Goal: Task Accomplishment & Management: Use online tool/utility

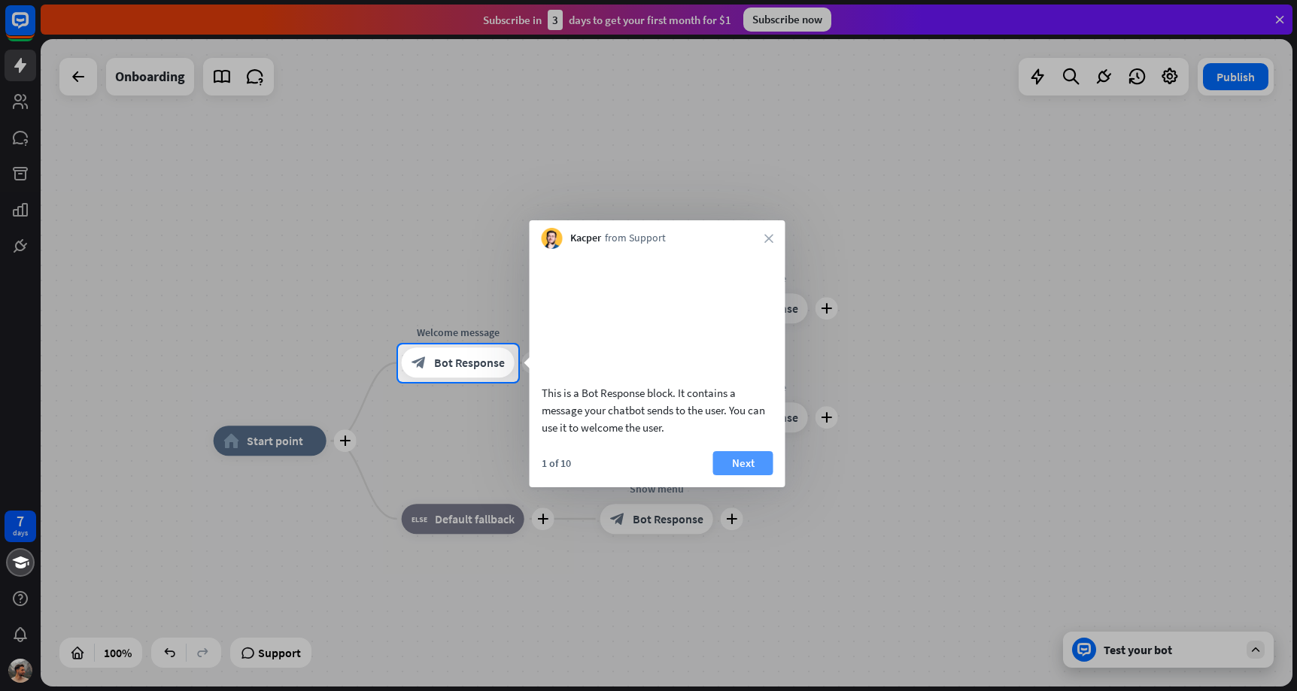
click at [737, 470] on button "Next" at bounding box center [743, 463] width 60 height 24
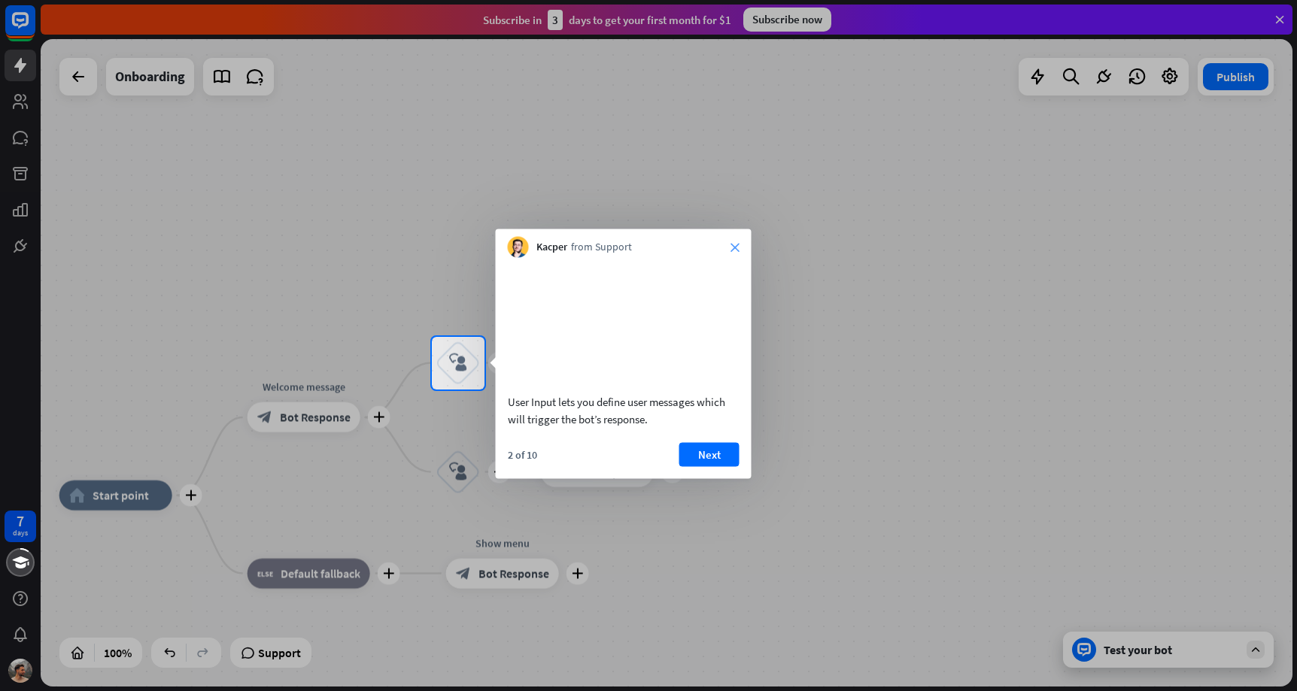
click at [730, 244] on icon "close" at bounding box center [734, 247] width 9 height 9
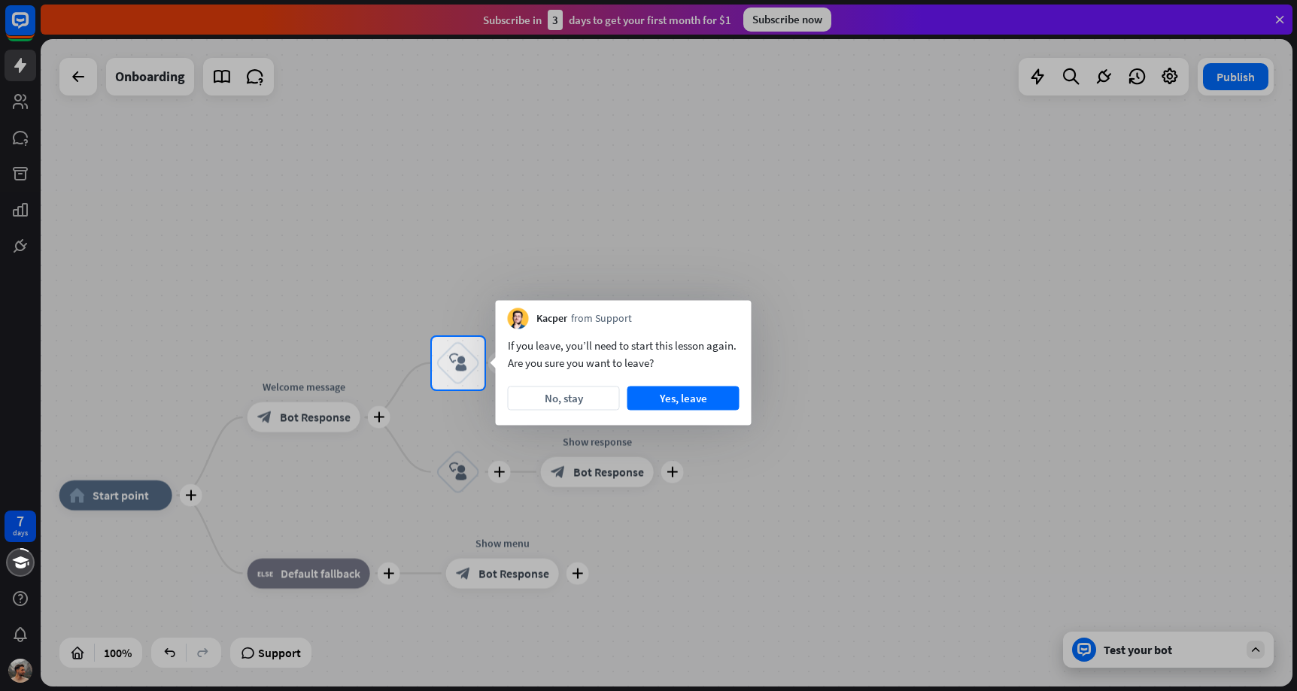
click at [730, 244] on div at bounding box center [648, 168] width 1297 height 337
click at [657, 398] on button "Yes, leave" at bounding box center [683, 399] width 112 height 24
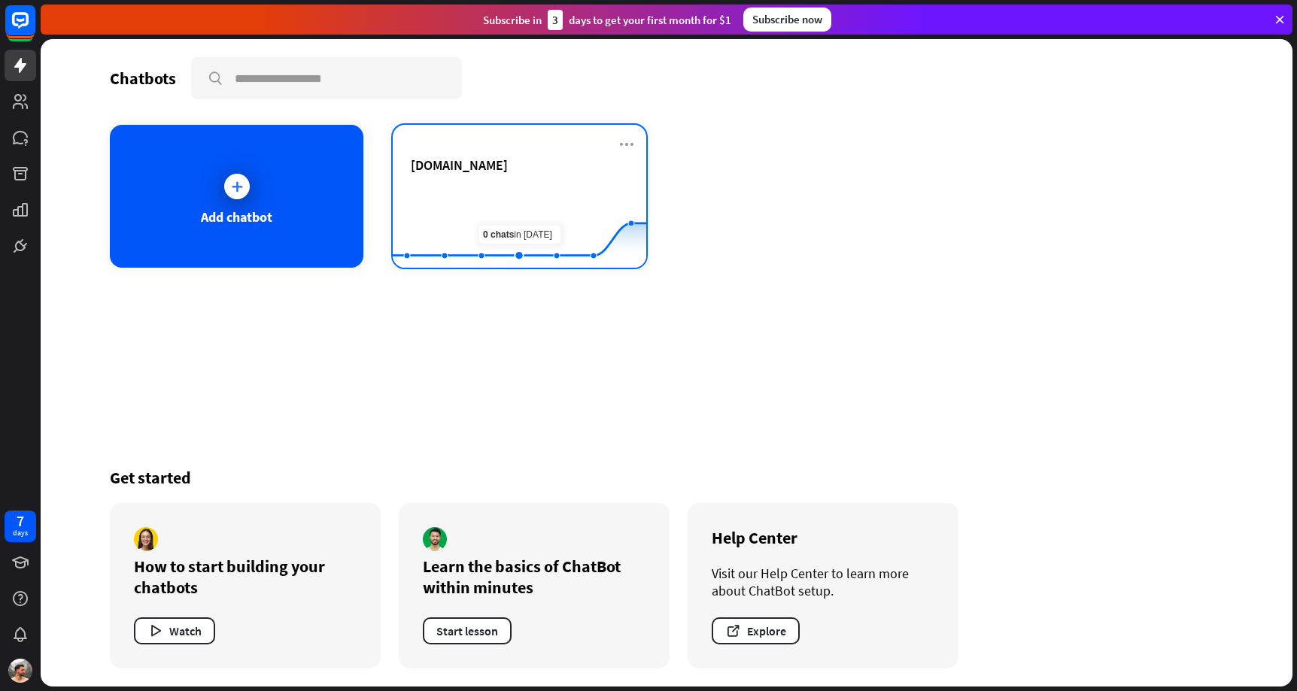
click at [606, 166] on div "[DOMAIN_NAME]" at bounding box center [519, 164] width 217 height 17
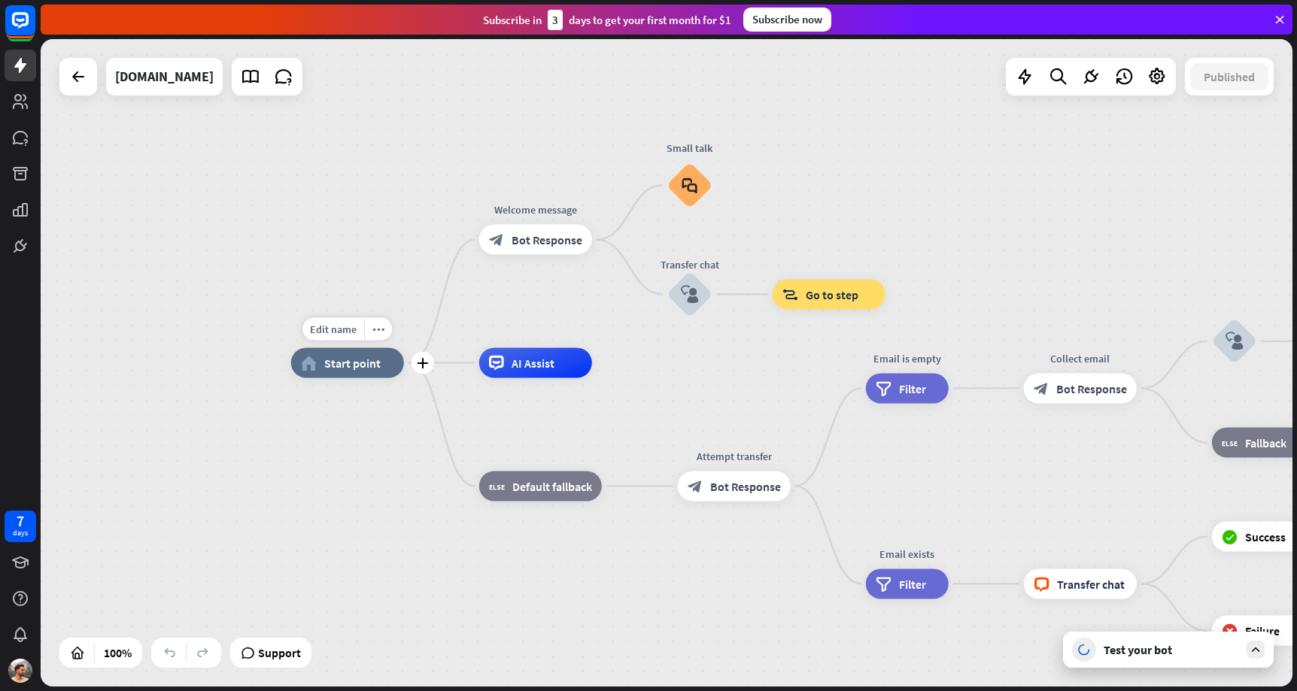
click at [345, 362] on span "Start point" at bounding box center [352, 363] width 56 height 15
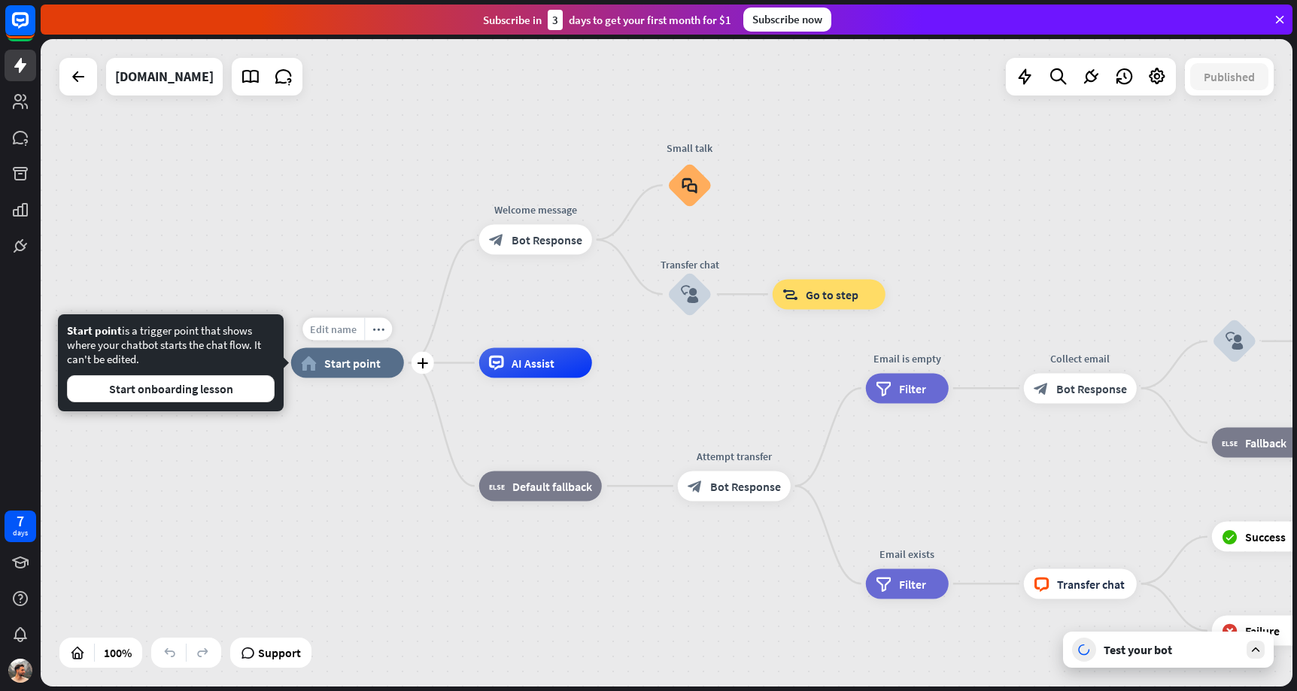
click at [347, 327] on span "Edit name" at bounding box center [333, 330] width 47 height 14
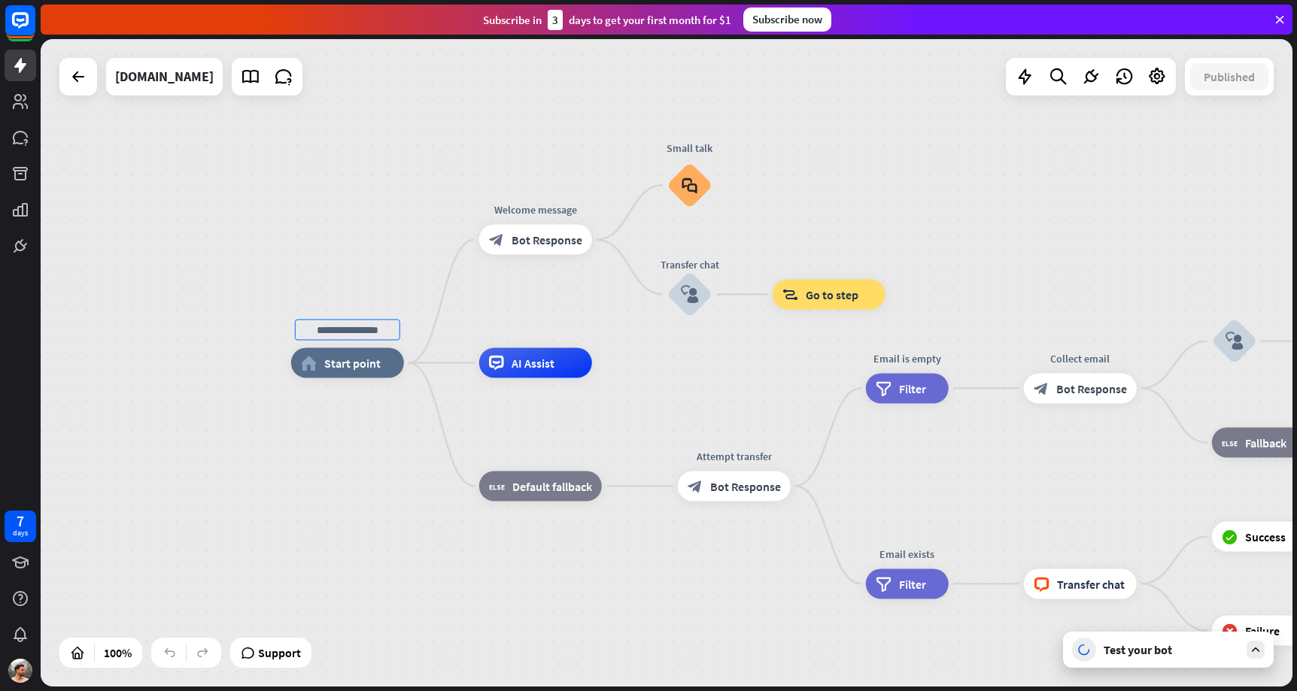
click at [373, 281] on div "home_2 Start point Welcome message block_bot_response Bot Response Small talk b…" at bounding box center [666, 363] width 1251 height 648
click at [1162, 77] on icon at bounding box center [1157, 77] width 20 height 20
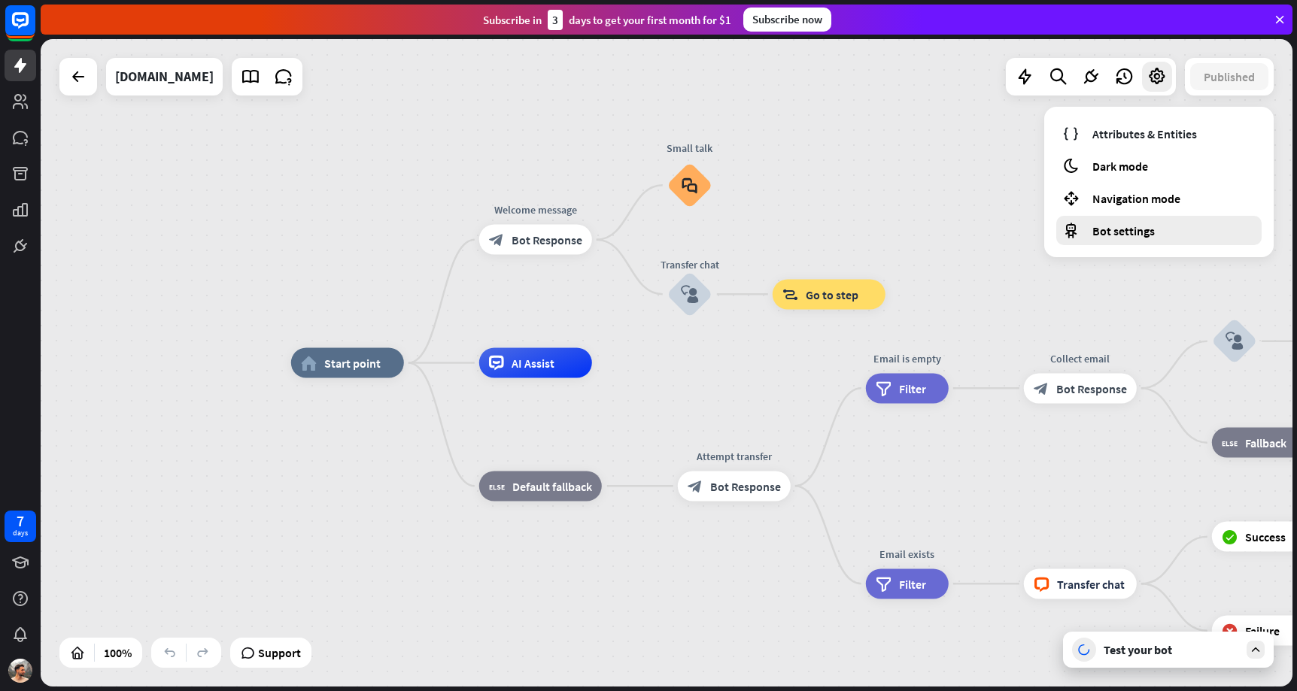
click at [1149, 226] on span "Bot settings" at bounding box center [1123, 230] width 62 height 15
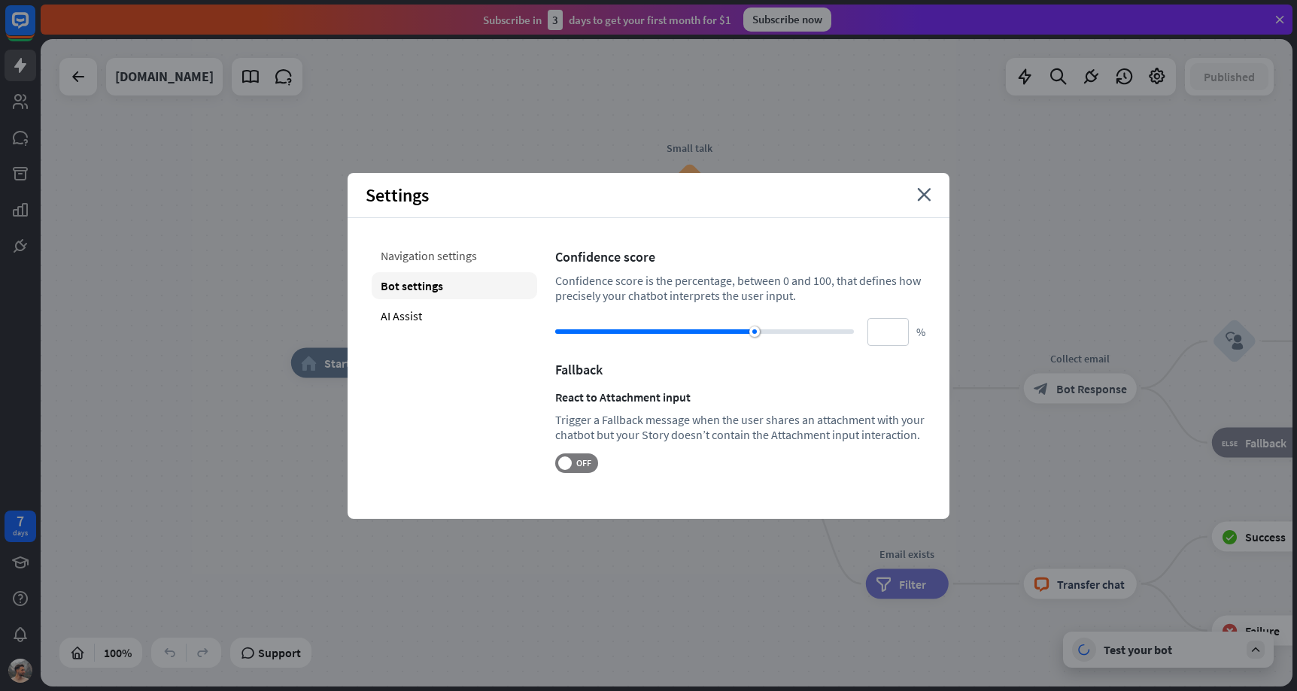
click at [490, 254] on div "Navigation settings" at bounding box center [454, 255] width 165 height 27
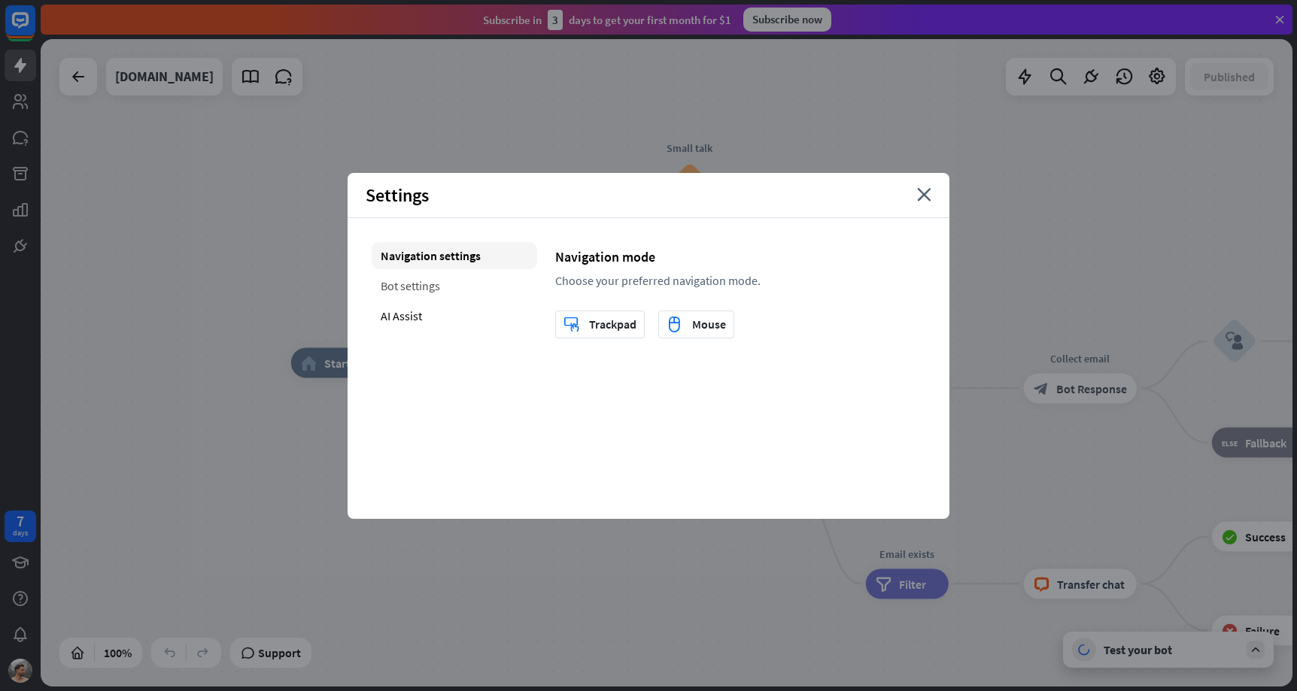
click at [483, 272] on div "Bot settings" at bounding box center [454, 285] width 165 height 27
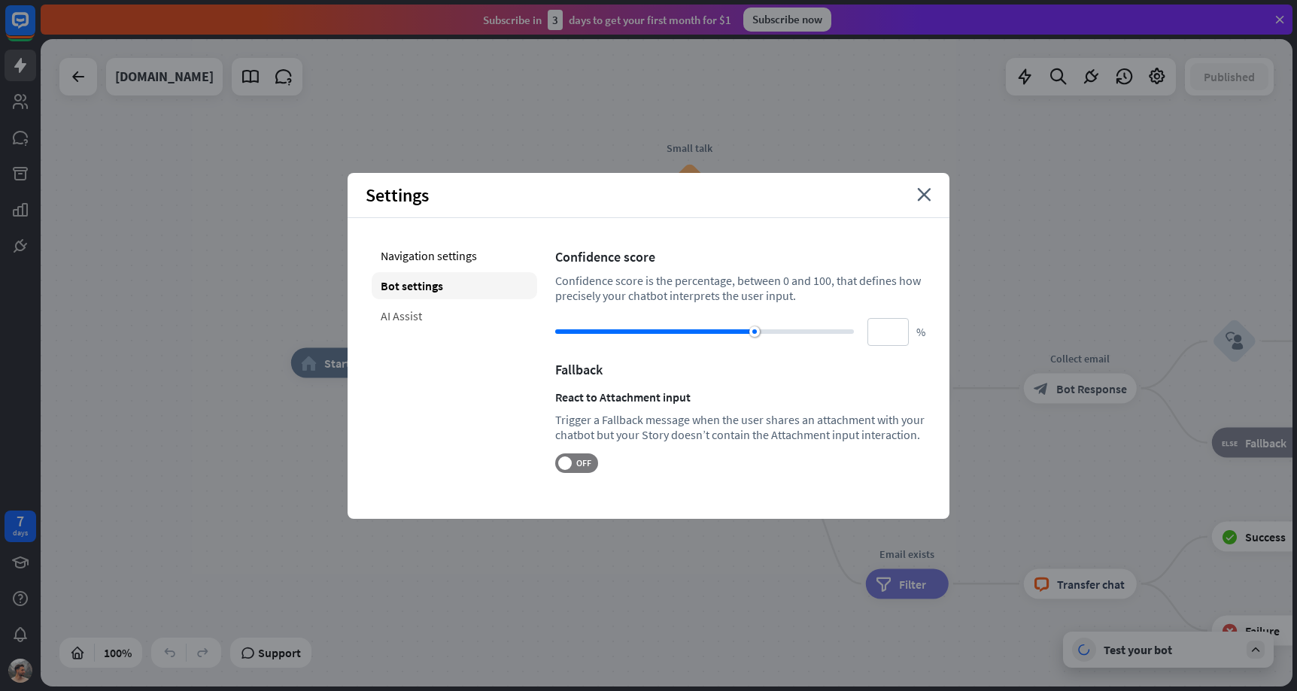
click at [455, 315] on div "AI Assist" at bounding box center [454, 315] width 165 height 27
type input "**"
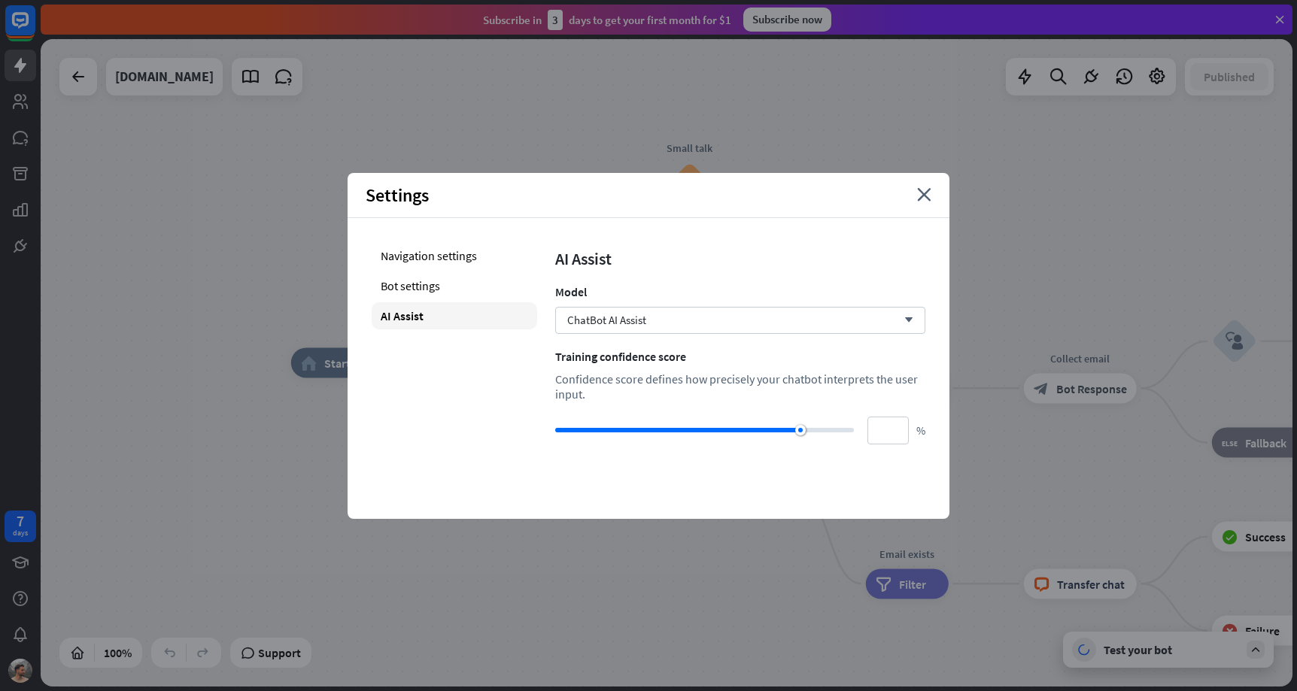
click at [618, 303] on div "AI Assist Model ChatBot AI Assist arrow_down Training confidence score Confiden…" at bounding box center [740, 343] width 370 height 202
click at [618, 313] on span "ChatBot AI Assist" at bounding box center [606, 320] width 79 height 14
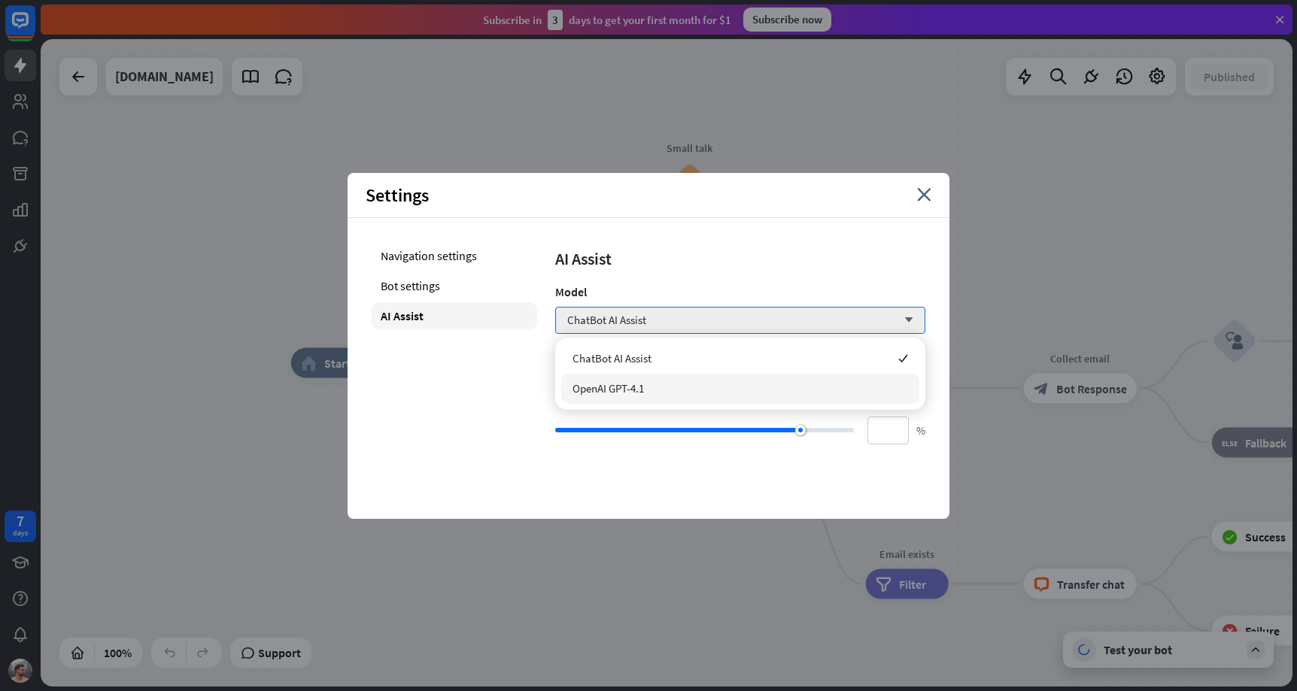
click at [657, 388] on div "OpenAI GPT-4.1" at bounding box center [740, 389] width 358 height 30
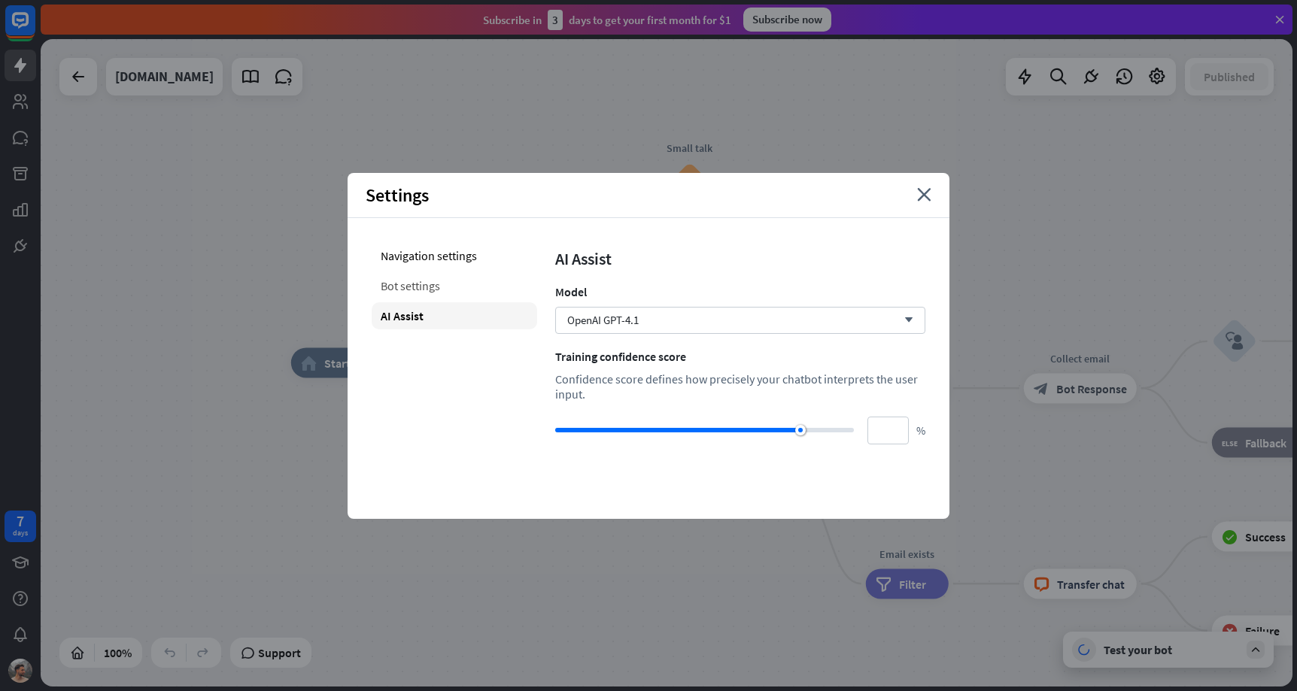
click at [473, 275] on div "Bot settings" at bounding box center [454, 285] width 165 height 27
type input "**"
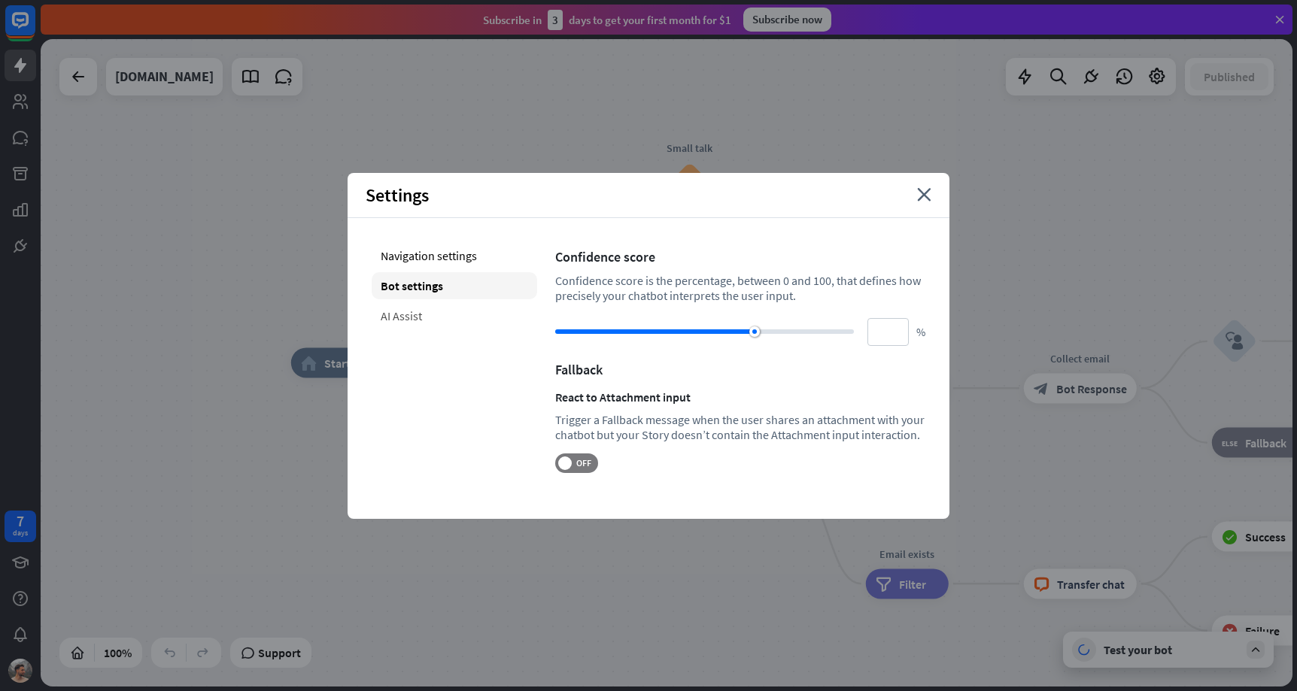
click at [442, 318] on div "AI Assist" at bounding box center [454, 315] width 165 height 27
type input "**"
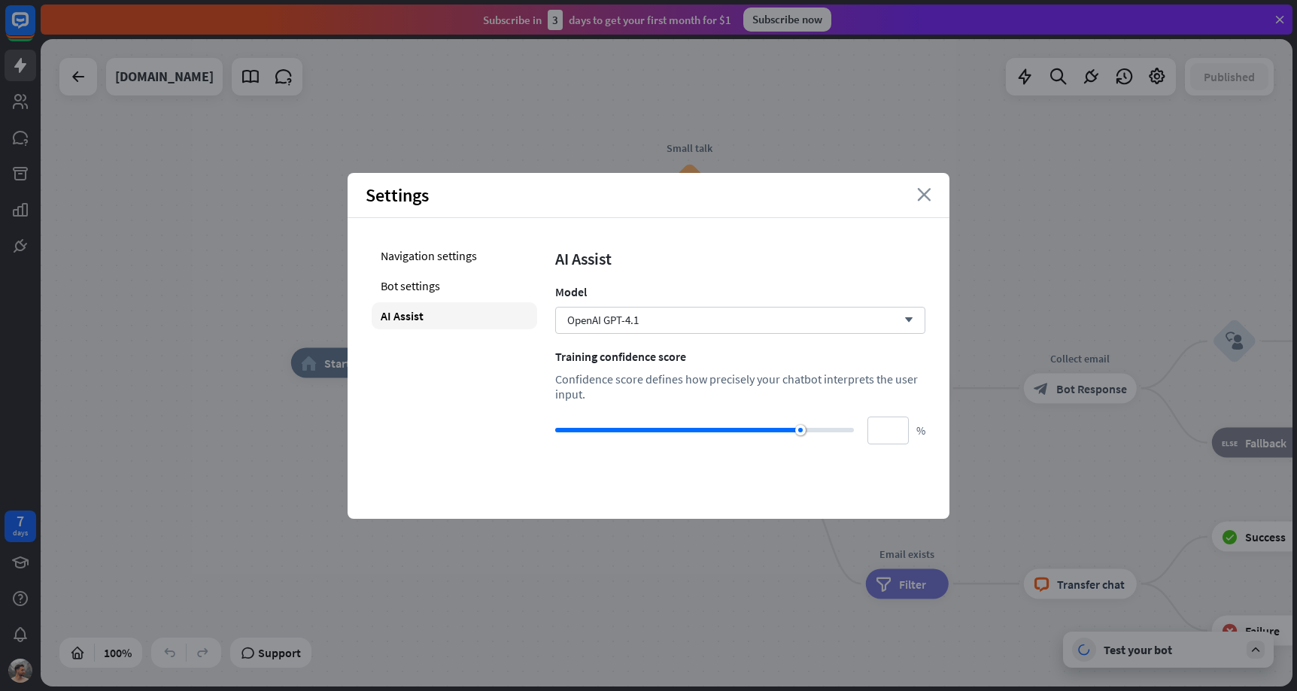
click at [928, 198] on icon "close" at bounding box center [924, 195] width 14 height 14
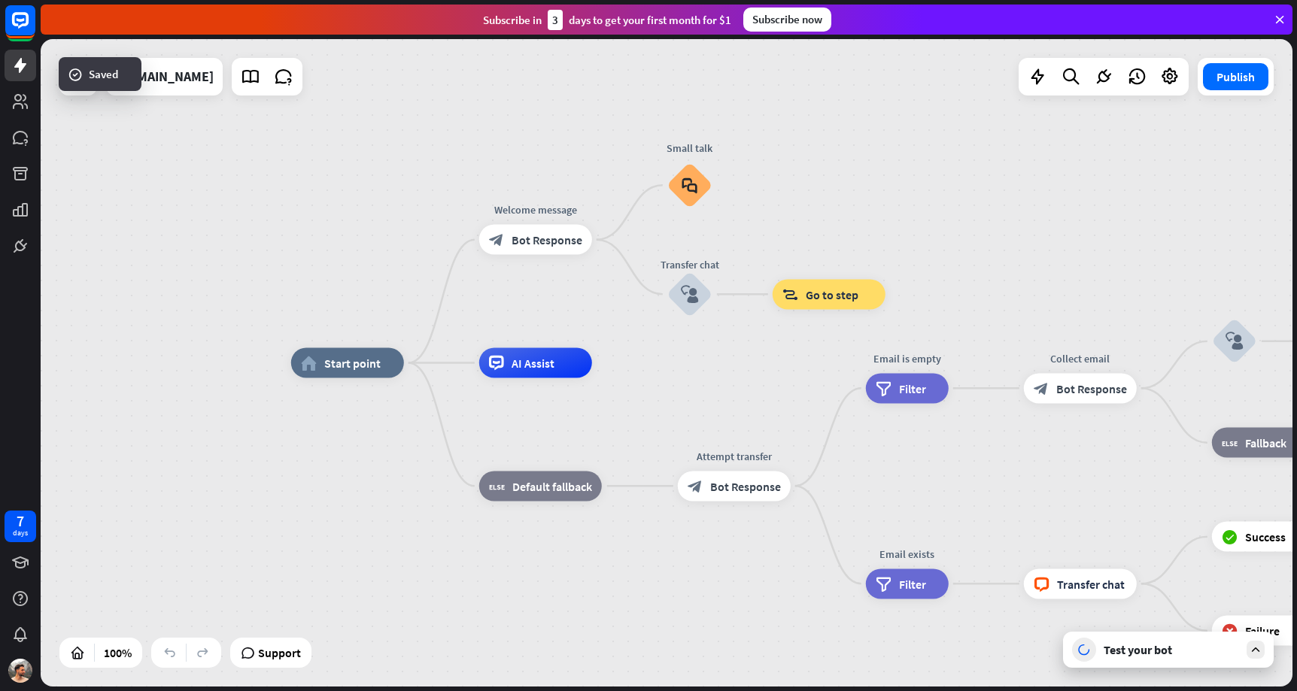
click at [1143, 651] on div "Test your bot" at bounding box center [1170, 649] width 135 height 15
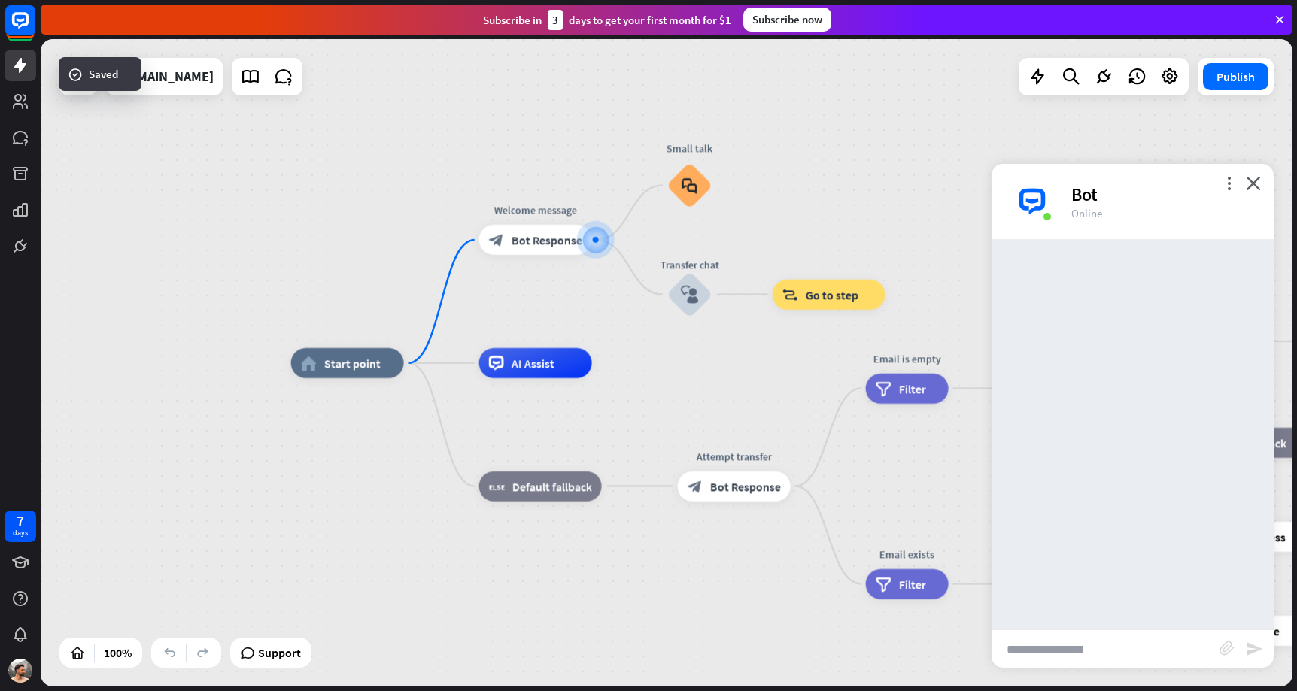
click at [1128, 650] on input "text" at bounding box center [1105, 649] width 228 height 38
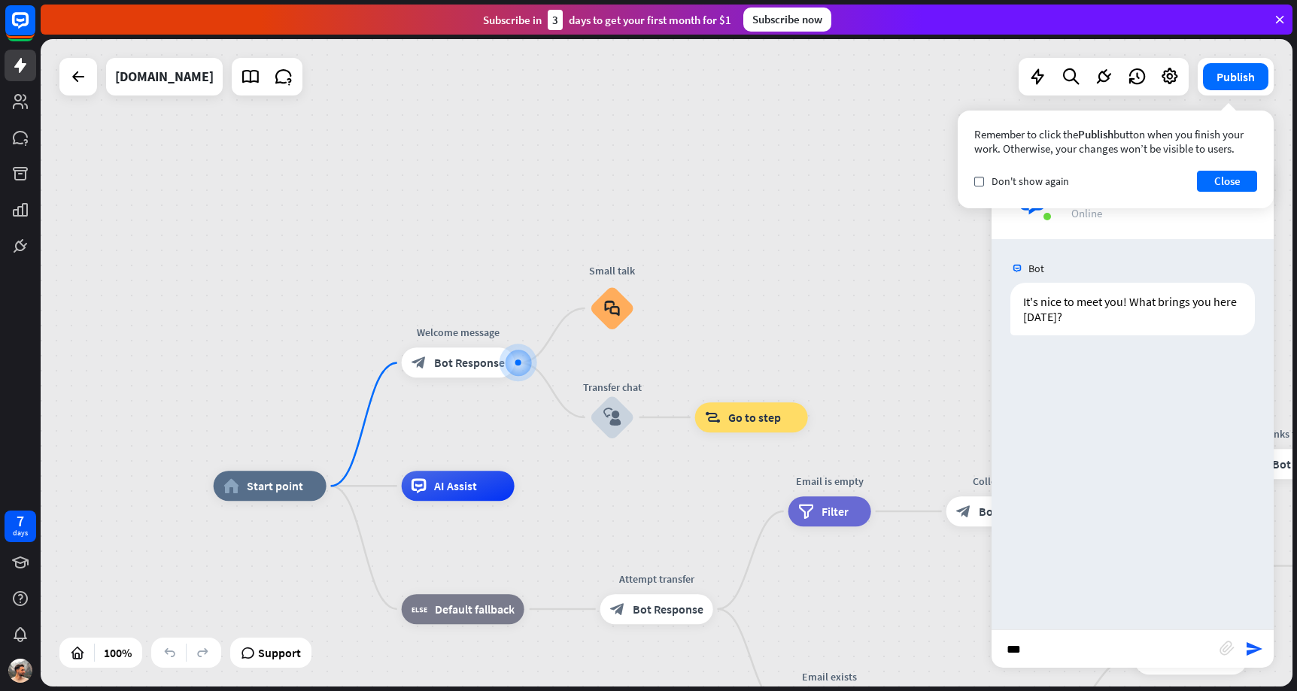
type input "****"
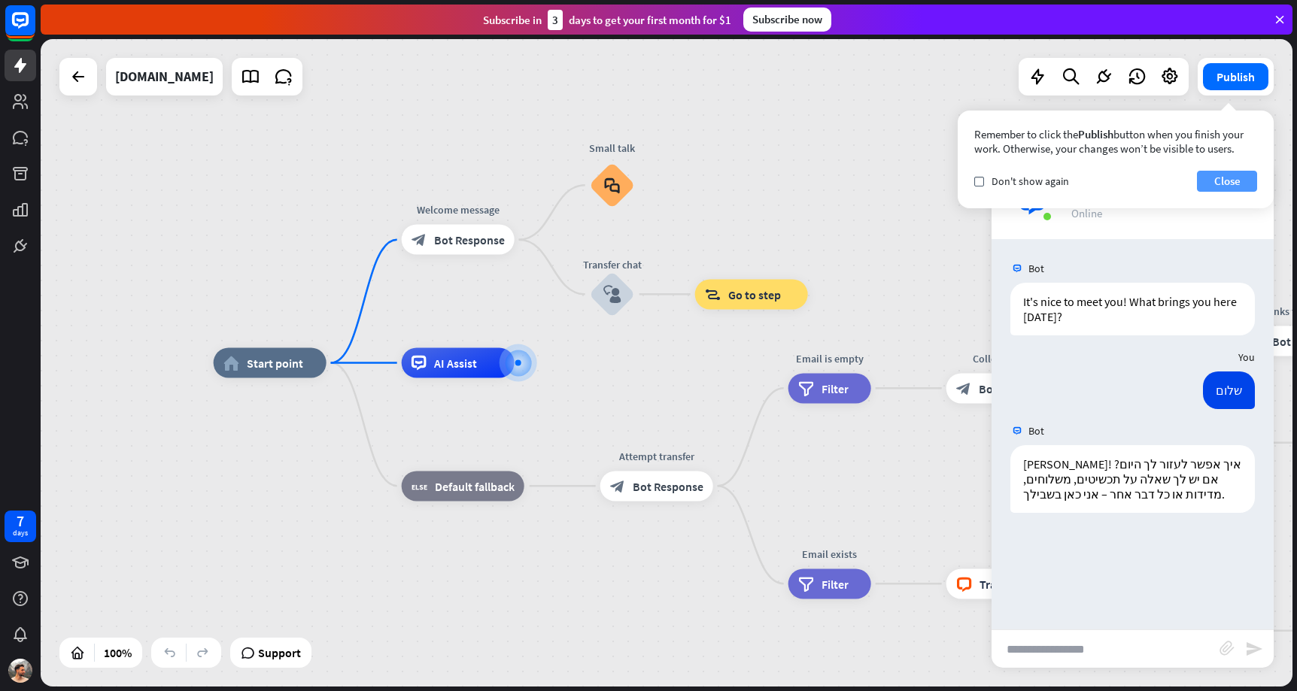
click at [1230, 183] on button "Close" at bounding box center [1227, 181] width 60 height 21
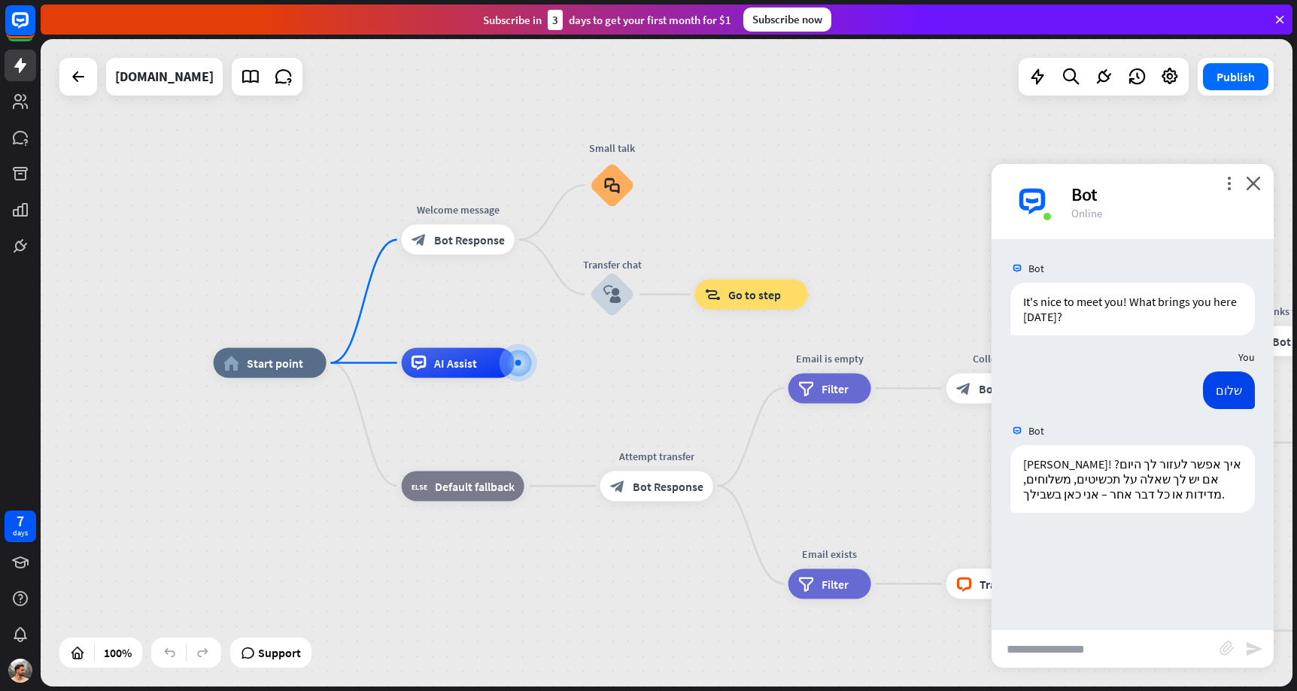
click at [1057, 645] on input "text" at bounding box center [1105, 649] width 228 height 38
type input "**********"
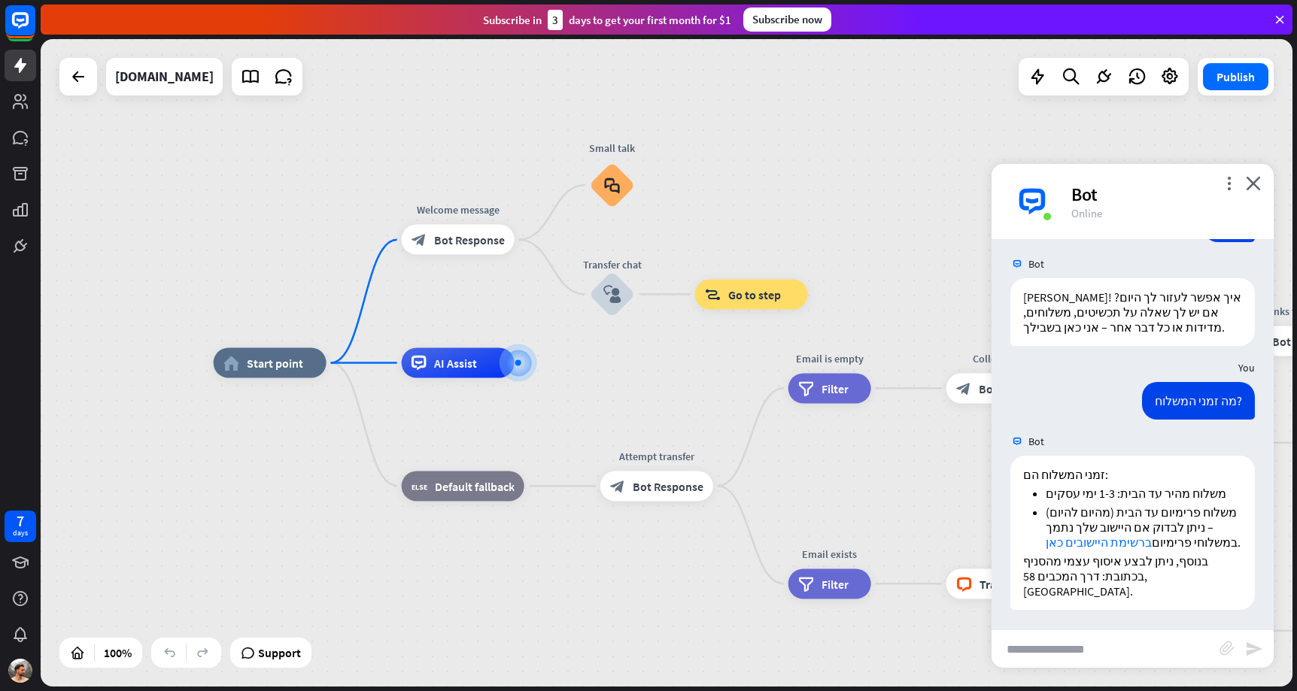
scroll to position [170, 0]
click at [1125, 436] on span "Show JSON" at bounding box center [1110, 437] width 55 height 14
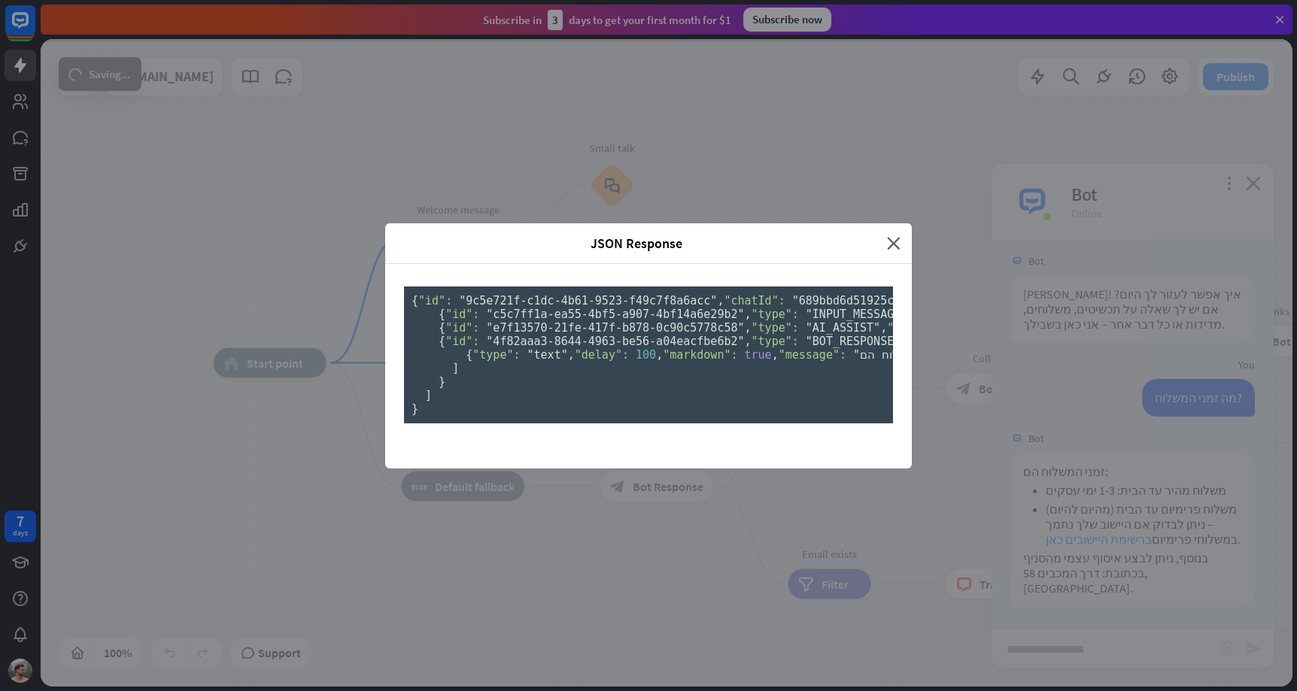
scroll to position [15, 0]
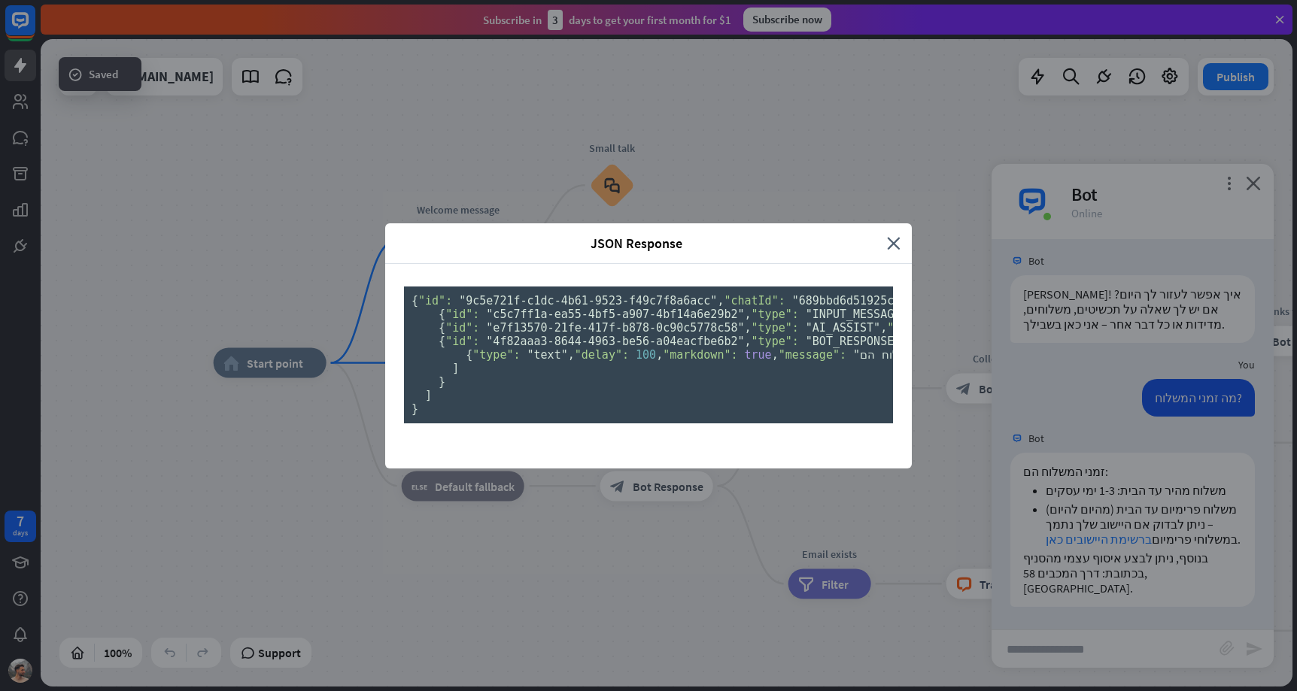
click at [1103, 541] on div "JSON Response close { "id": "9c5e721f-c1dc-4b61-9523-f49c7f8a6acc" , "chatId": …" at bounding box center [648, 345] width 1297 height 691
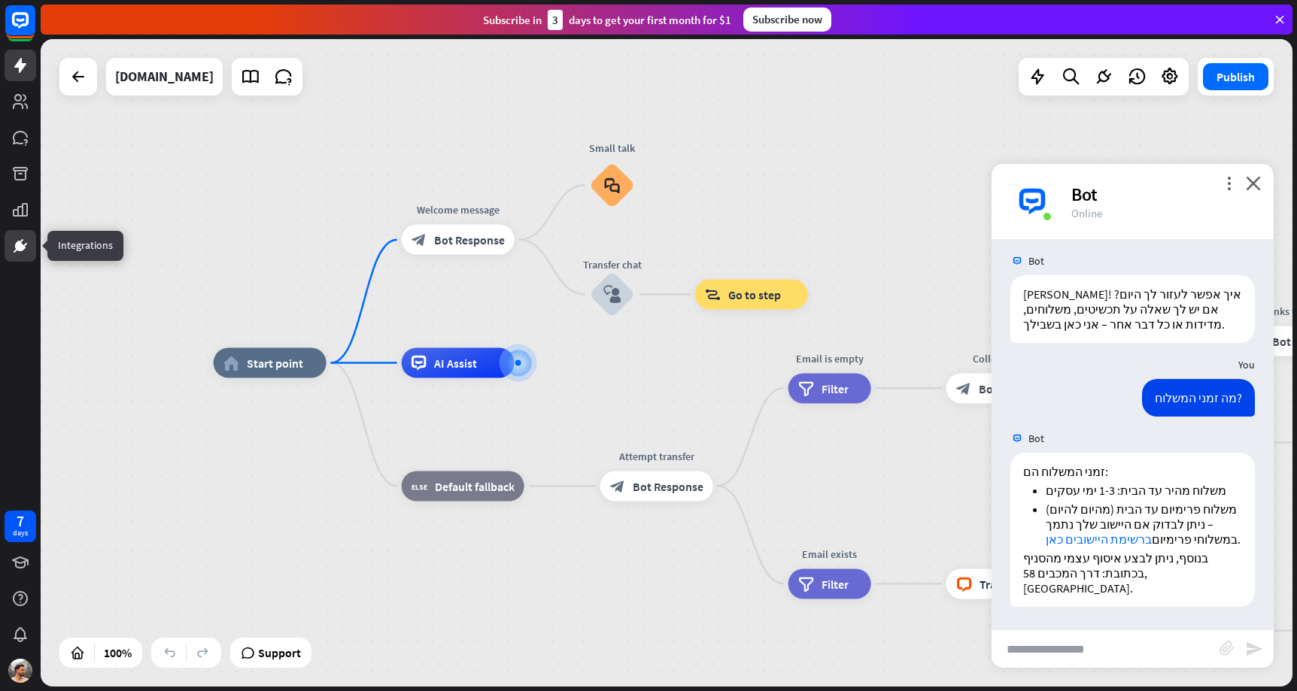
click at [18, 246] on icon at bounding box center [20, 245] width 9 height 9
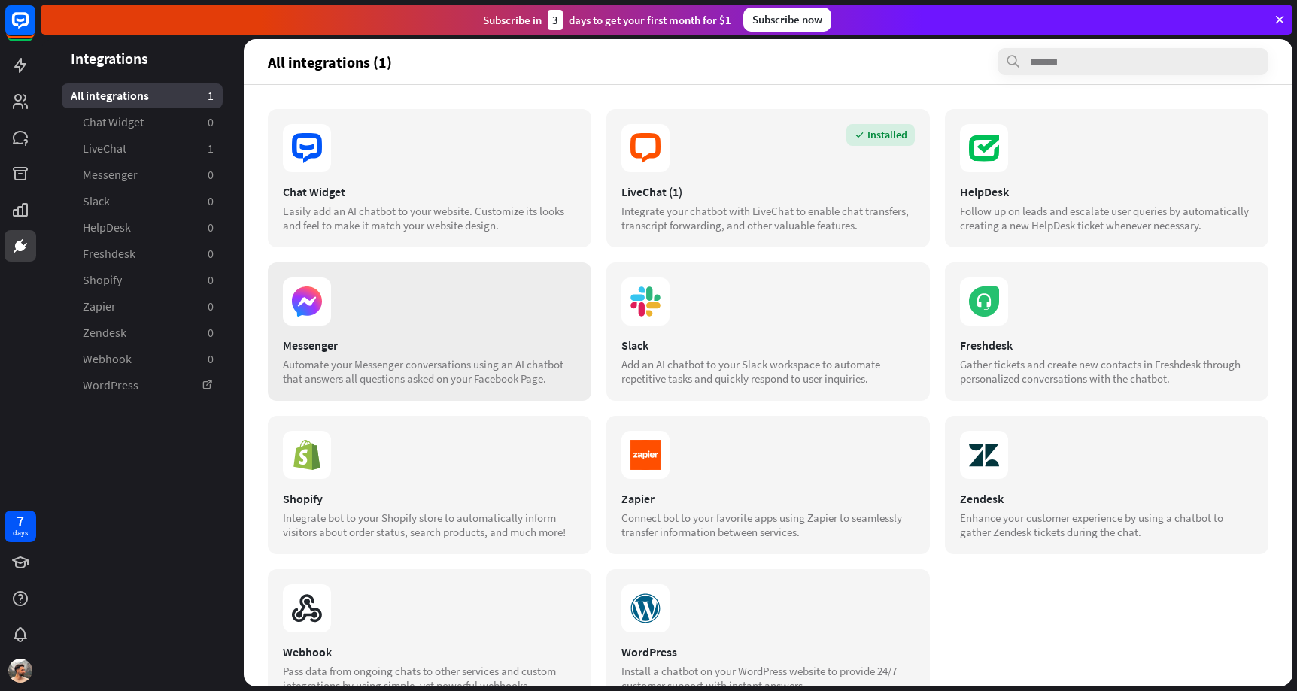
click at [412, 331] on div "Messenger Automate your Messenger conversations using an AI chatbot that answer…" at bounding box center [429, 331] width 323 height 138
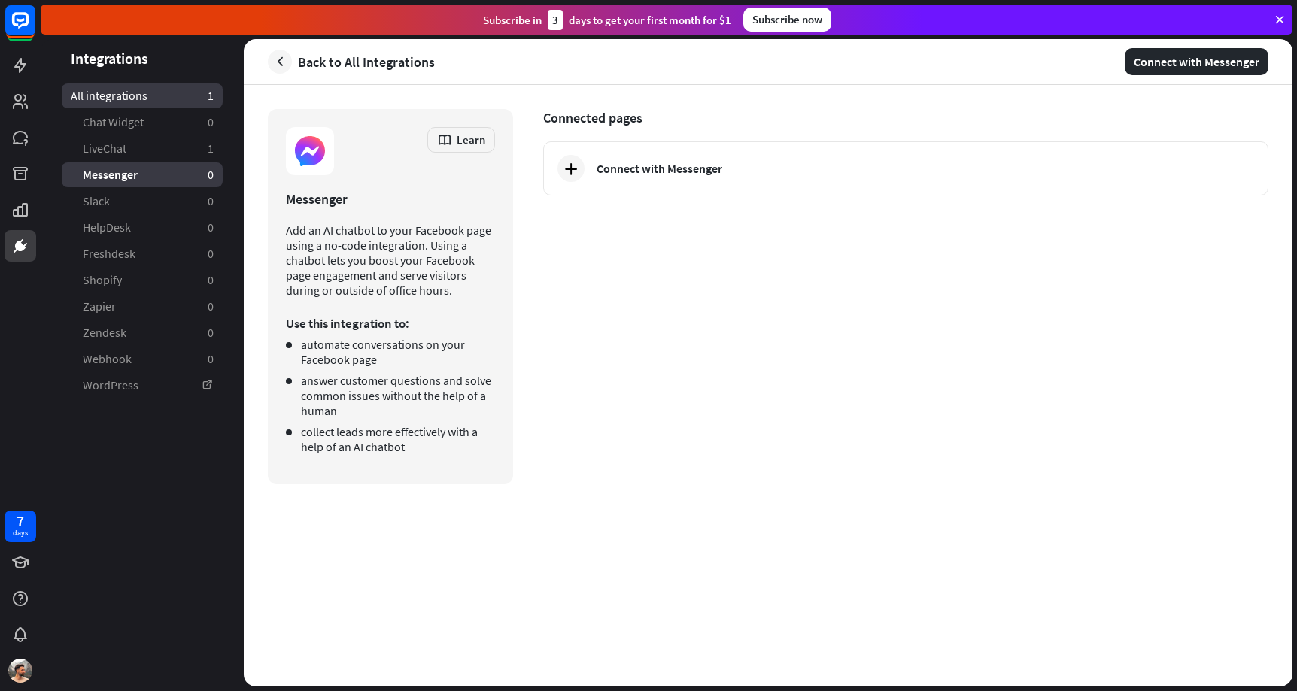
click at [155, 100] on link "All integrations 1" at bounding box center [142, 95] width 161 height 25
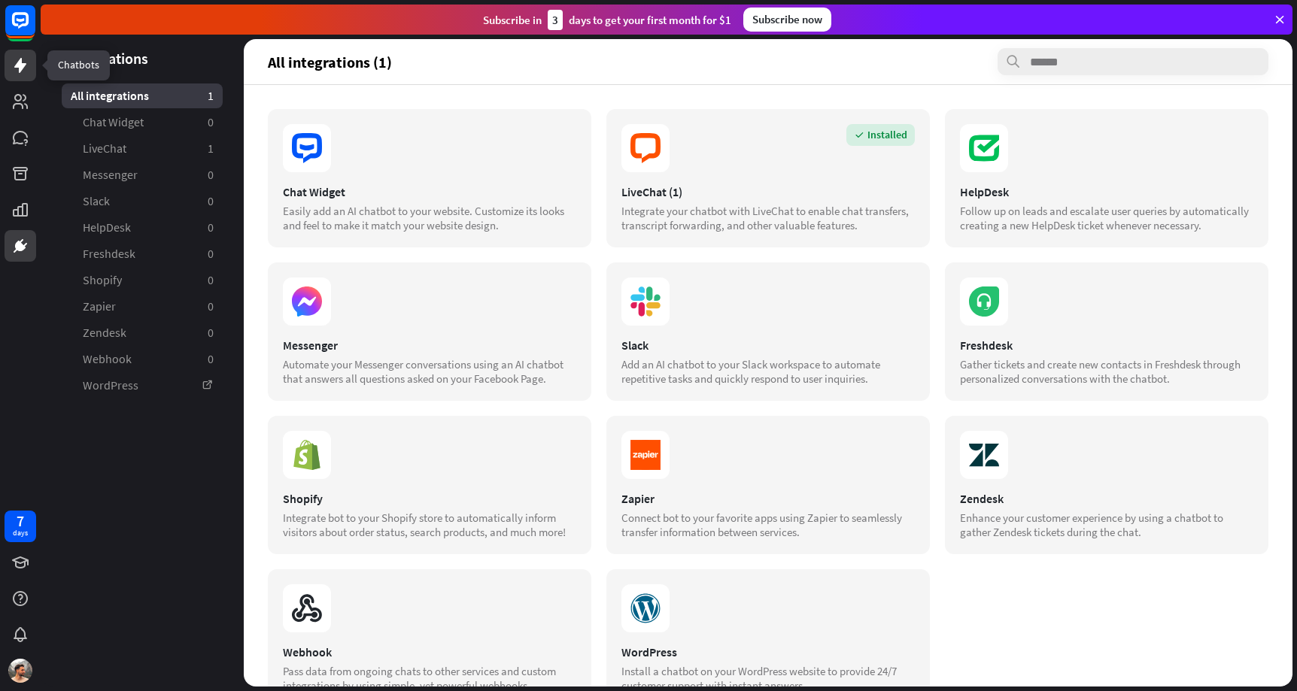
click at [17, 58] on icon at bounding box center [20, 65] width 18 height 18
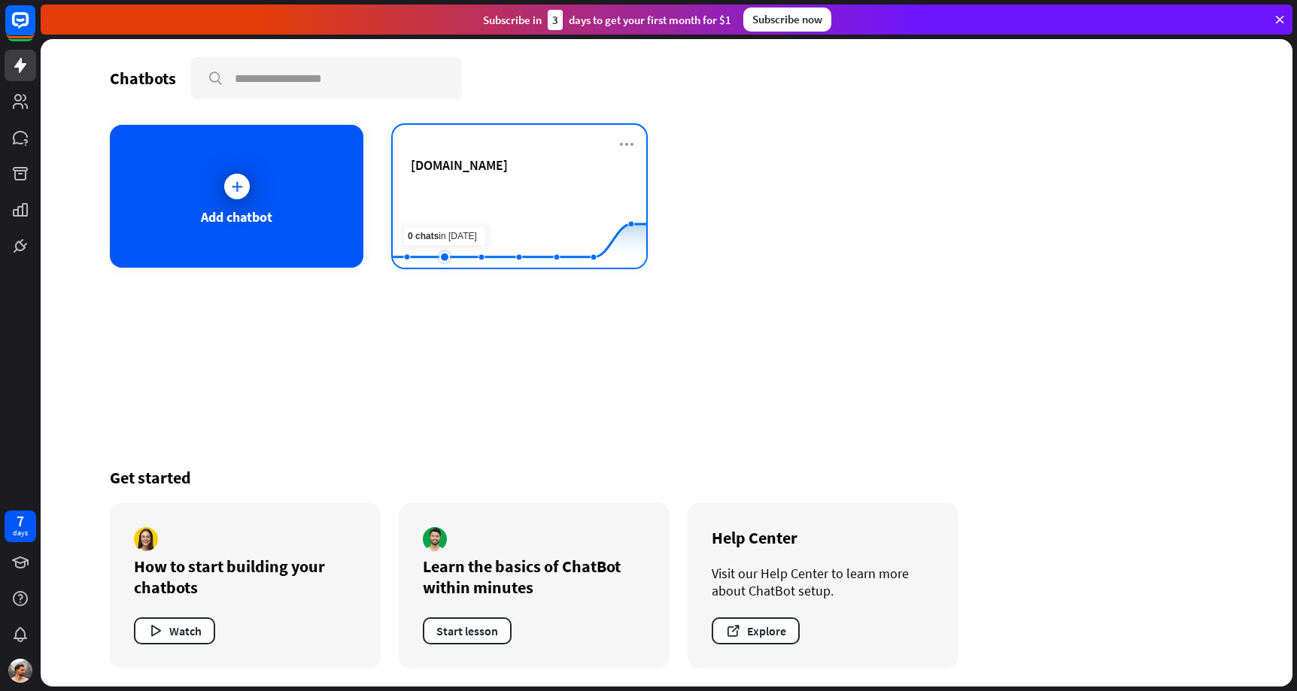
click at [468, 198] on rect at bounding box center [519, 231] width 253 height 94
